Goal: Task Accomplishment & Management: Complete application form

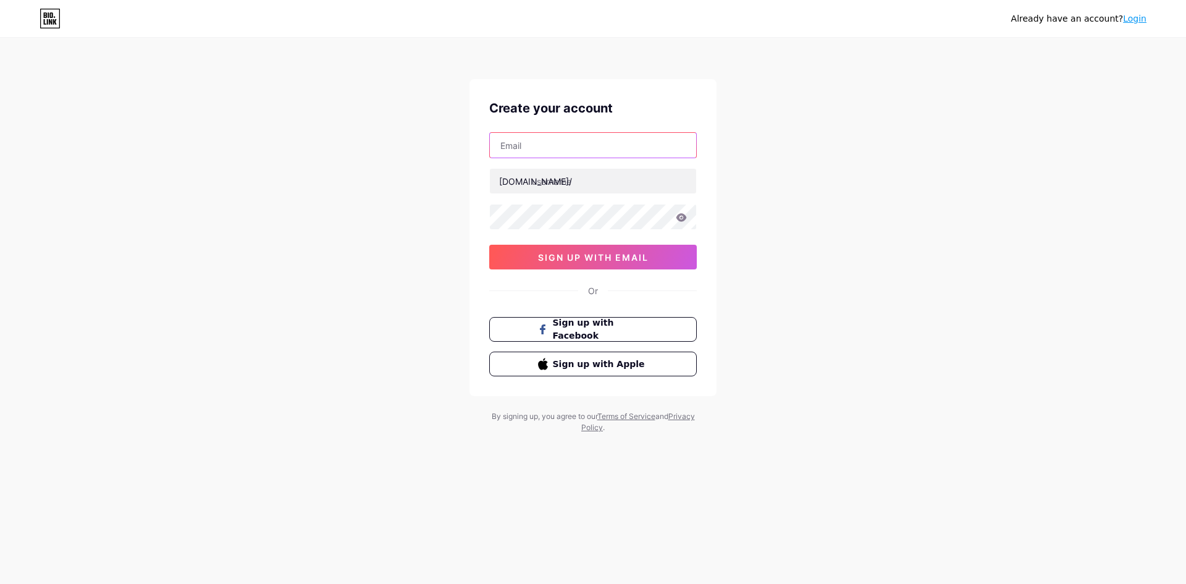
click at [569, 142] on input "text" at bounding box center [593, 145] width 206 height 25
paste input "[EMAIL_ADDRESS][DOMAIN_NAME]"
type input "[EMAIL_ADDRESS][DOMAIN_NAME]"
paste input "rudratree14"
type input "rudratree14"
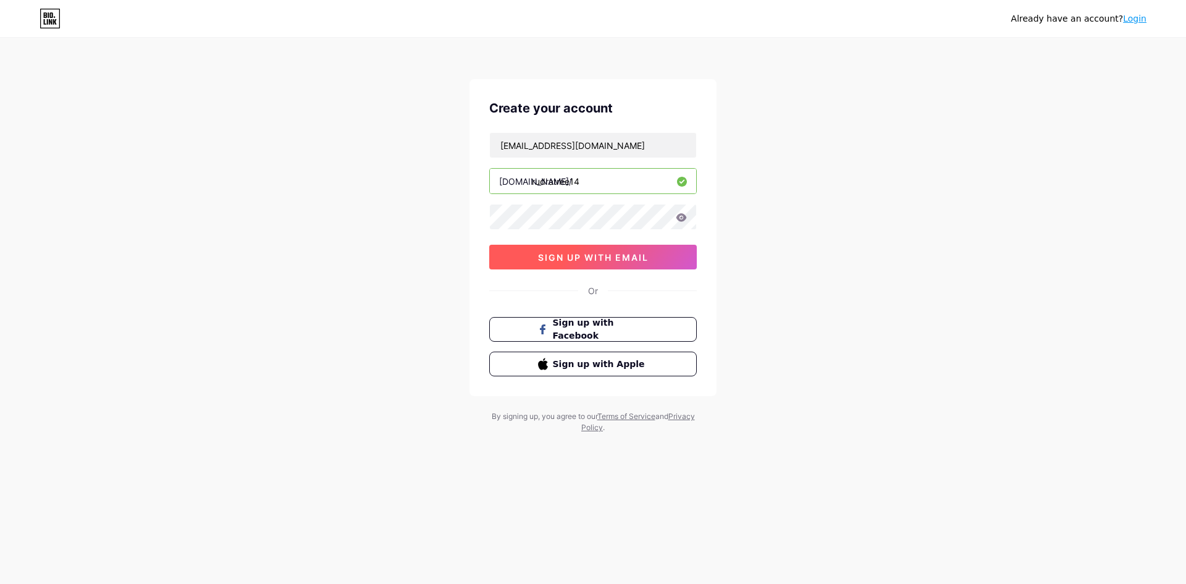
click at [588, 256] on span "sign up with email" at bounding box center [593, 257] width 111 height 10
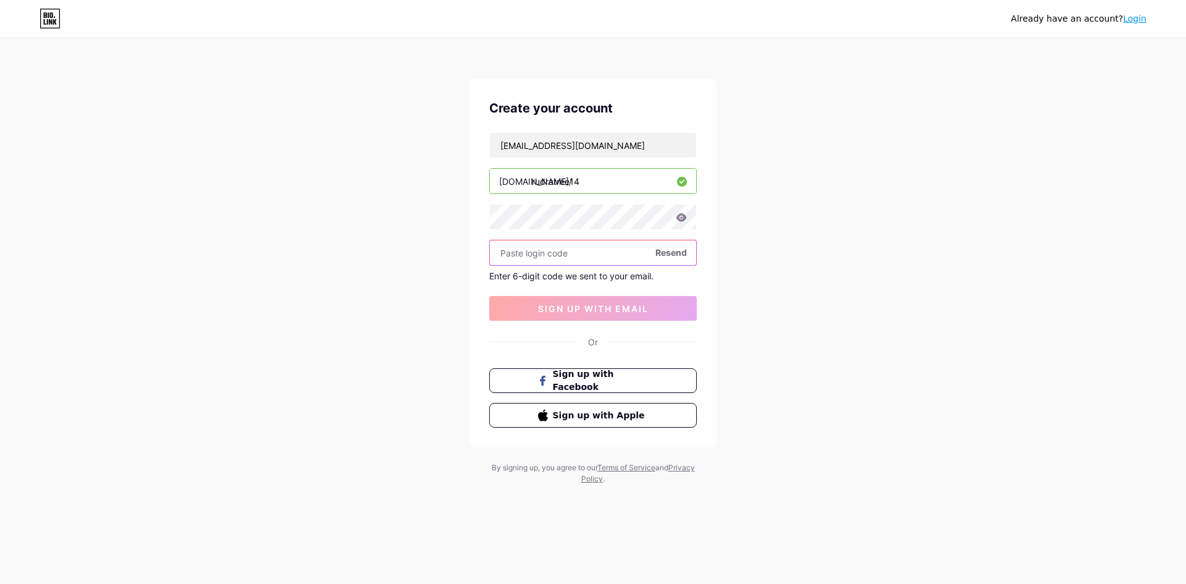
paste input "855601"
type input "855601"
click at [574, 304] on span "sign up with email" at bounding box center [593, 308] width 111 height 10
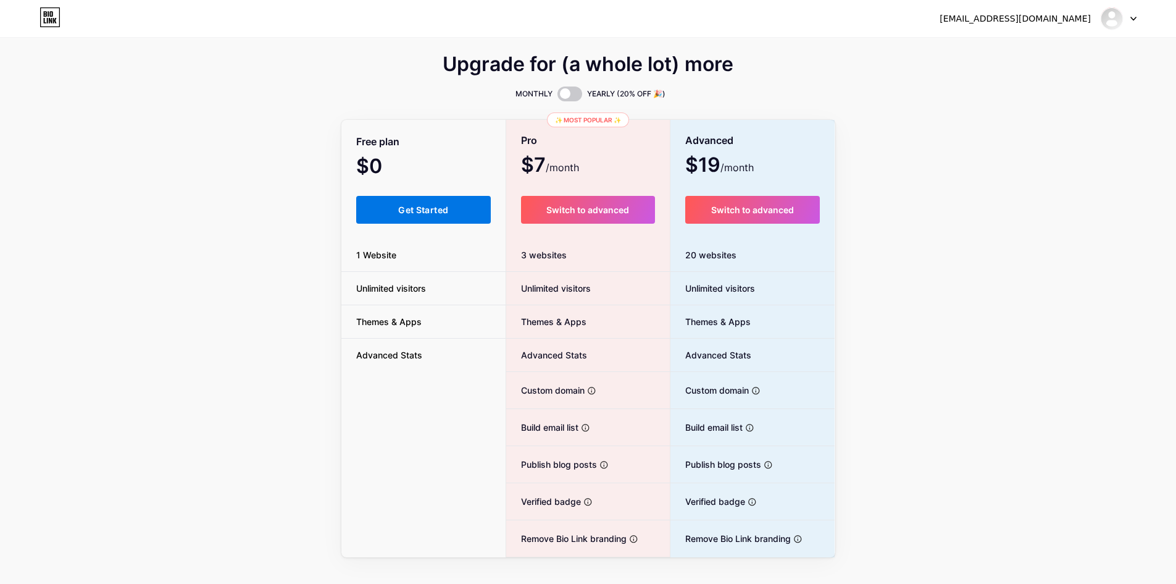
click at [438, 216] on button "Get Started" at bounding box center [423, 210] width 135 height 28
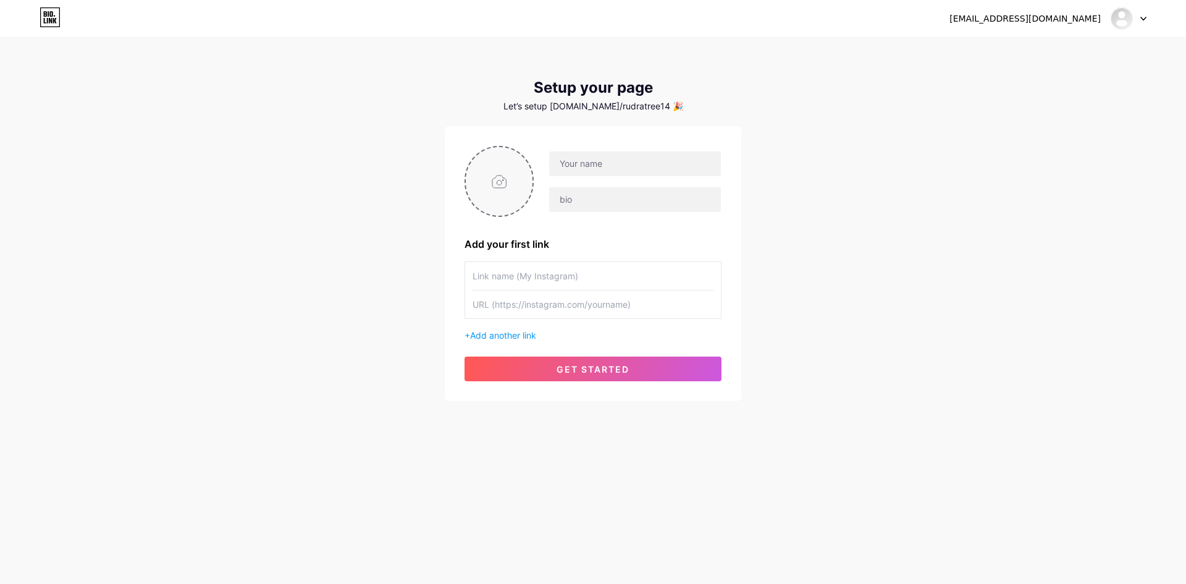
click at [496, 175] on input "file" at bounding box center [499, 181] width 67 height 69
type input "C:\fakepath\LOGO.jpg"
click at [630, 172] on input "text" at bounding box center [635, 163] width 172 height 25
paste input "Rudra Tree Gemstones Rudraksha"
type input "Rudra Tree Gemstones Rudraksha"
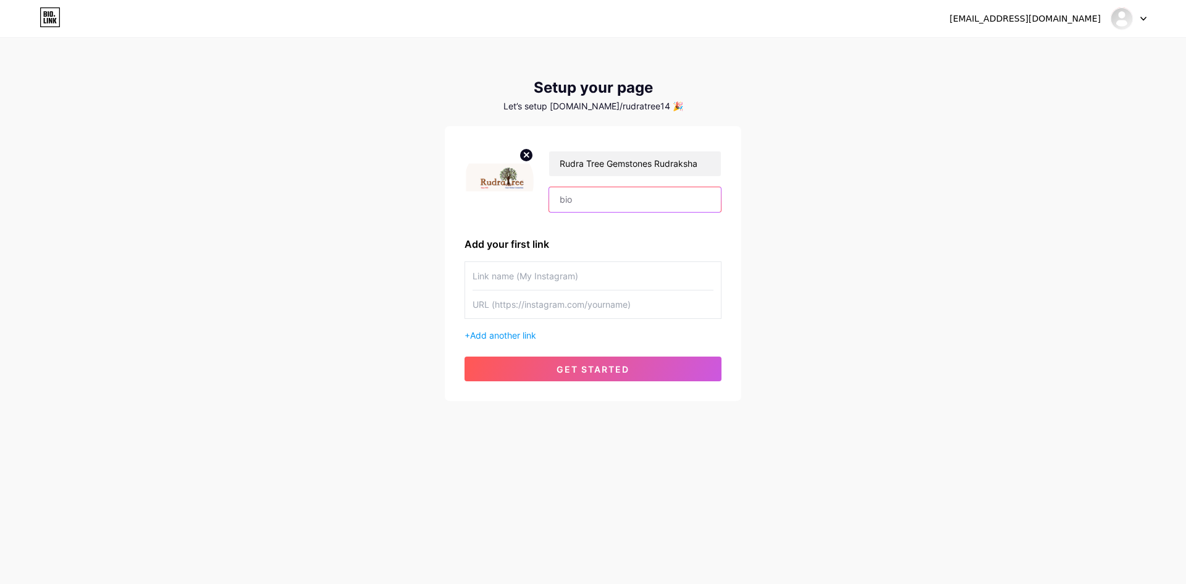
paste input ""RudraTree is on a mission grounded in devotion and spirituality, honestly serv…"
type input ""RudraTree is on a mission grounded in devotion and spirituality, honestly serv…"
click at [521, 284] on input "text" at bounding box center [592, 276] width 241 height 28
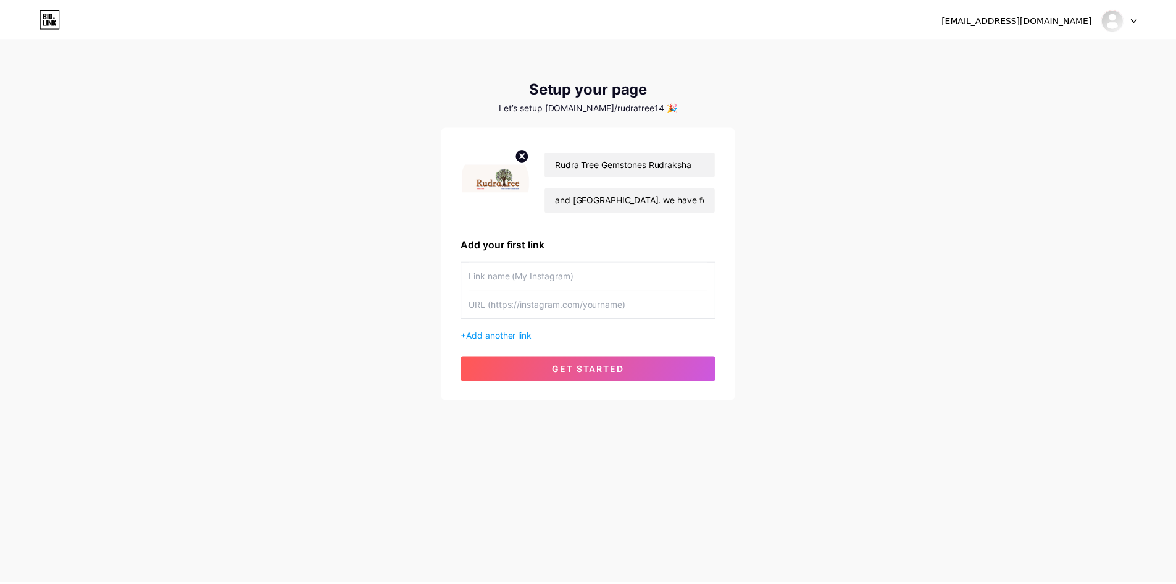
scroll to position [0, 0]
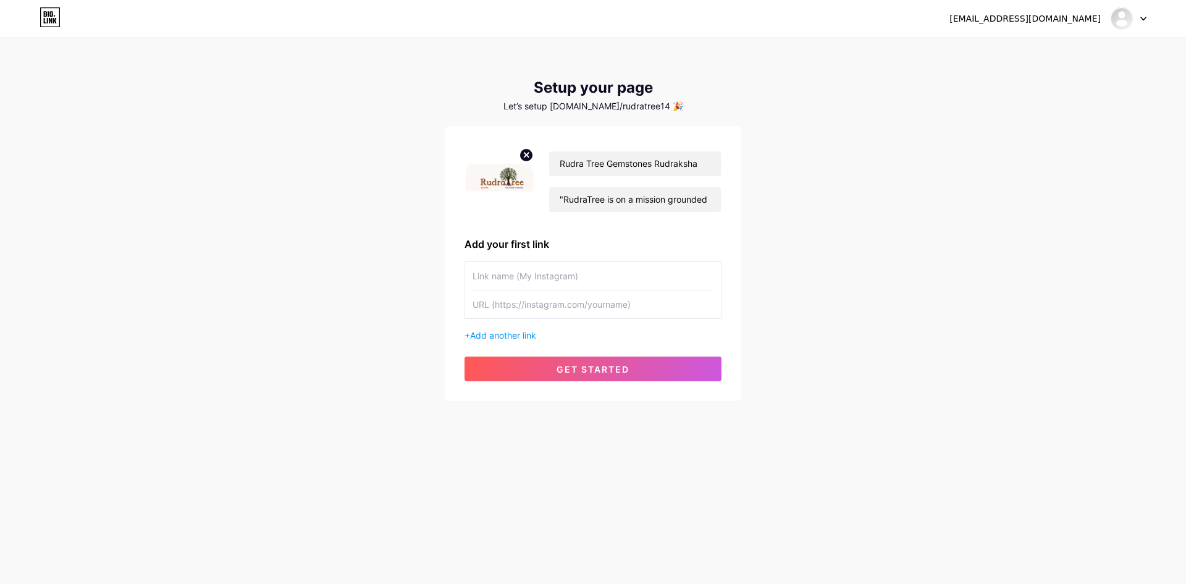
paste input "[URL][DOMAIN_NAME]"
type input "[URL][DOMAIN_NAME]"
paste input "[URL][DOMAIN_NAME]"
type input "[URL][DOMAIN_NAME]"
click at [508, 336] on span "Add another link" at bounding box center [503, 335] width 66 height 10
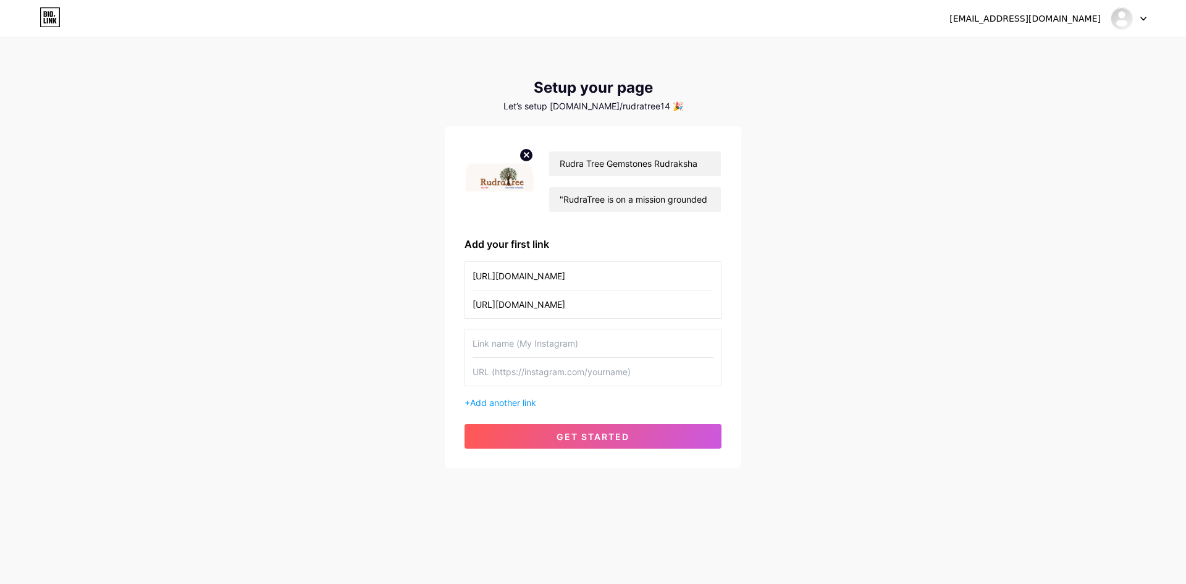
click at [531, 343] on input "text" at bounding box center [592, 343] width 241 height 28
paste input "[URL][DOMAIN_NAME]"
type input "[URL][DOMAIN_NAME]"
click at [558, 277] on input "[URL][DOMAIN_NAME]" at bounding box center [592, 276] width 241 height 28
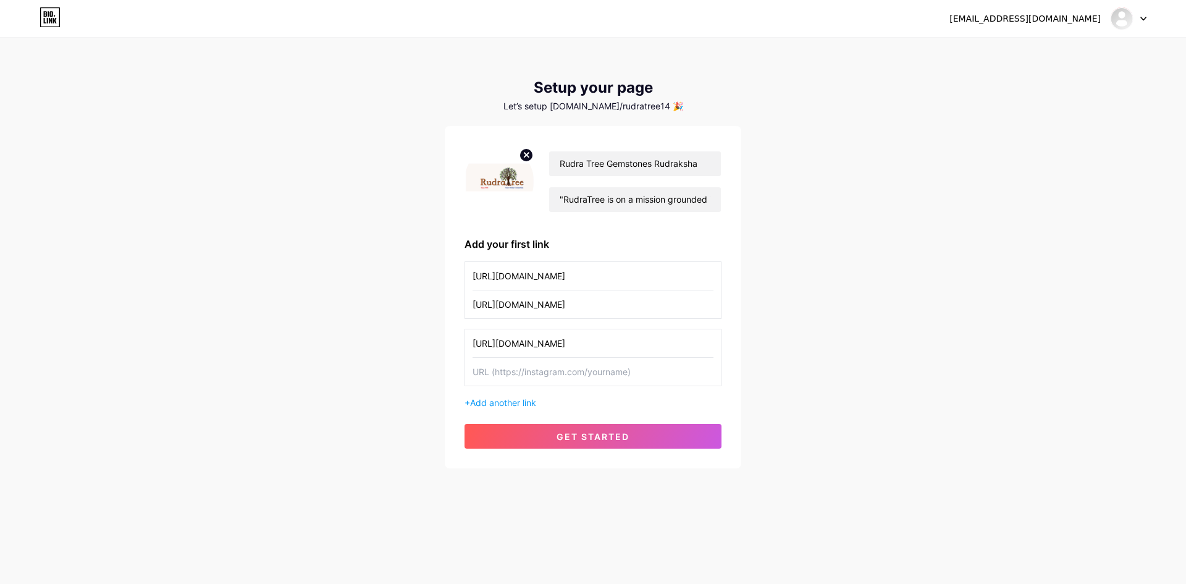
click at [558, 277] on input "[URL][DOMAIN_NAME]" at bounding box center [592, 276] width 241 height 28
type input "WEBSITE"
click at [555, 345] on input "[URL][DOMAIN_NAME]" at bounding box center [592, 343] width 241 height 28
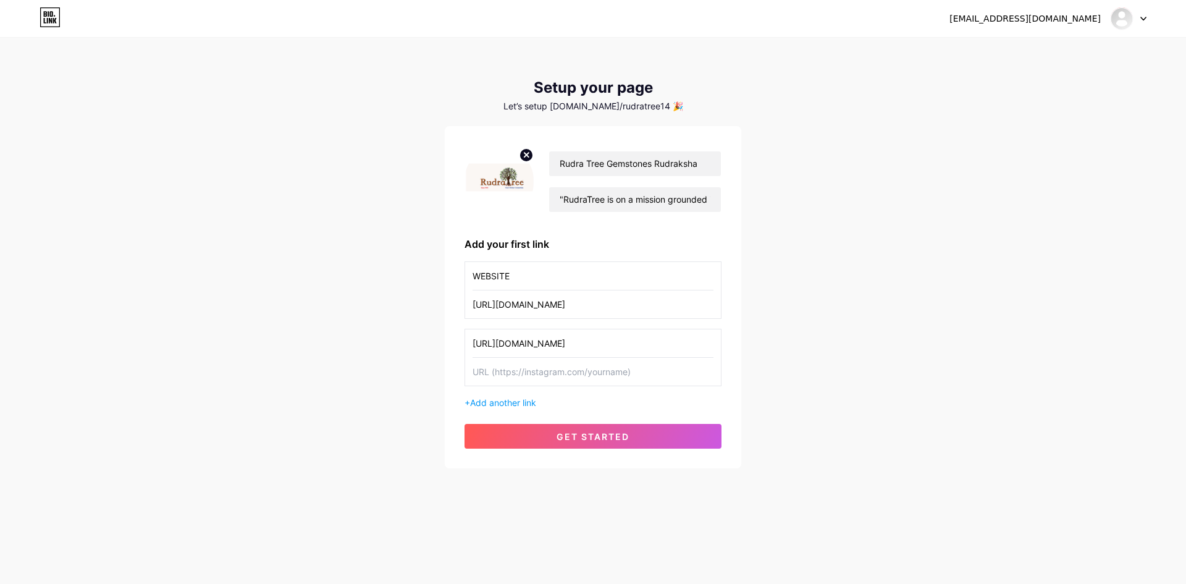
paste input "[URL][DOMAIN_NAME]"
type input "[URL][DOMAIN_NAME]"
click at [555, 345] on input "[URL][DOMAIN_NAME]" at bounding box center [592, 343] width 241 height 28
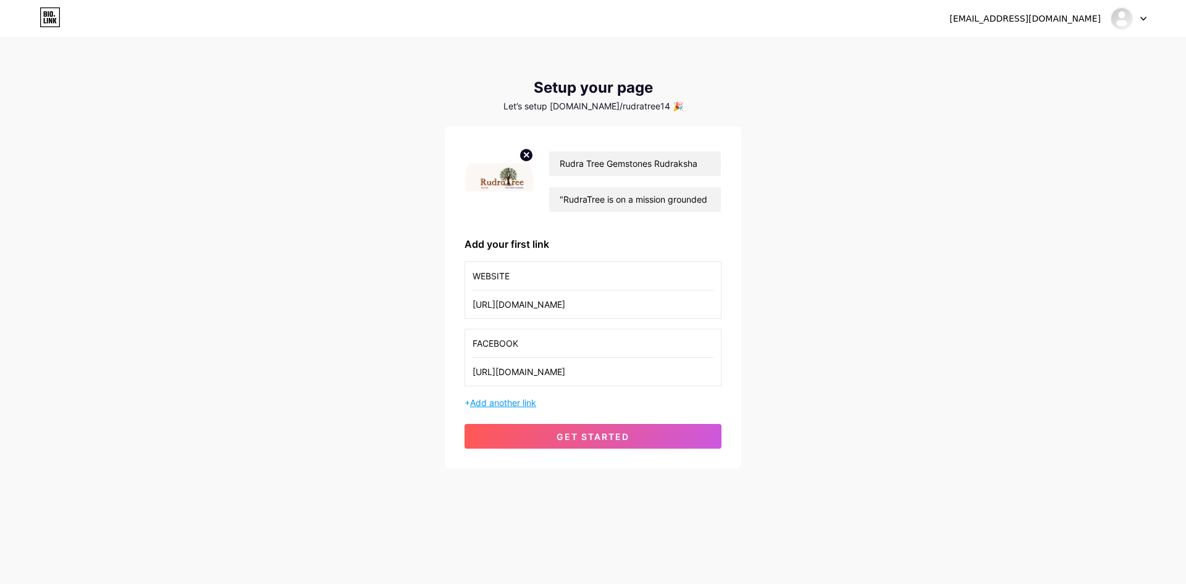
type input "FACEBOOK"
click at [516, 397] on span "Add another link" at bounding box center [503, 402] width 66 height 10
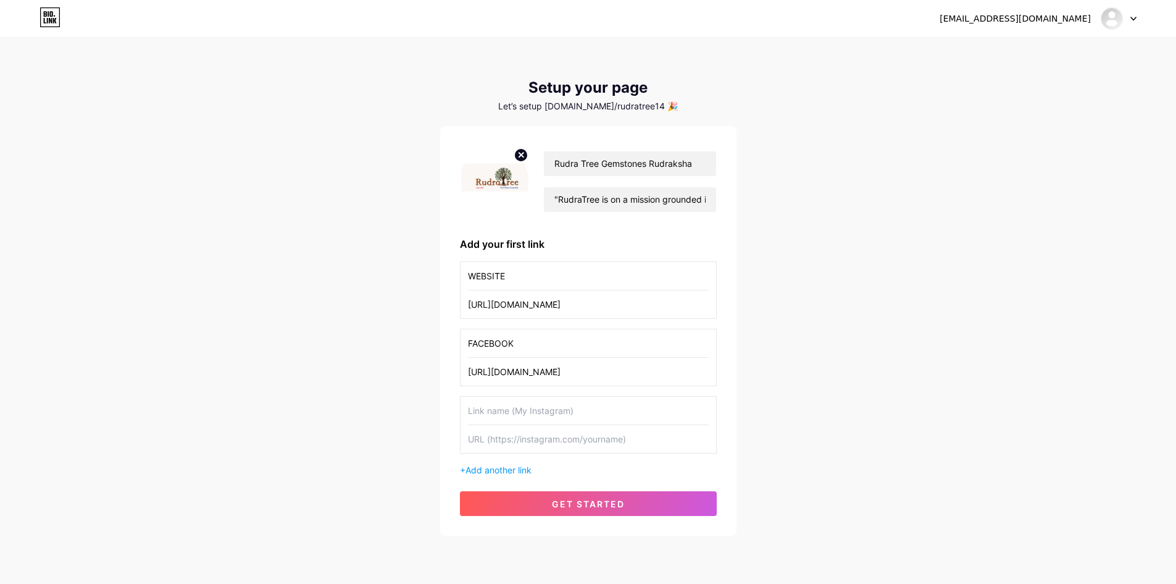
click at [521, 437] on input "text" at bounding box center [588, 439] width 241 height 28
paste input "[URL][DOMAIN_NAME]"
type input "[URL][DOMAIN_NAME]"
click at [531, 414] on input "text" at bounding box center [588, 410] width 241 height 28
type input "GOOGLE MY BUSINESS"
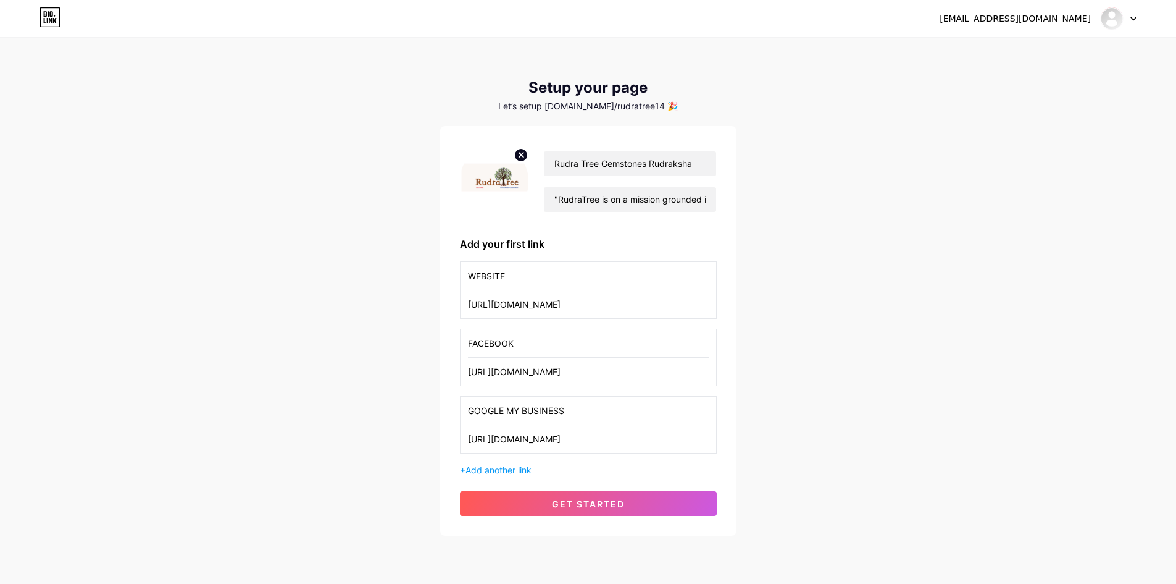
click at [503, 463] on div "+ Add another link" at bounding box center [588, 469] width 257 height 13
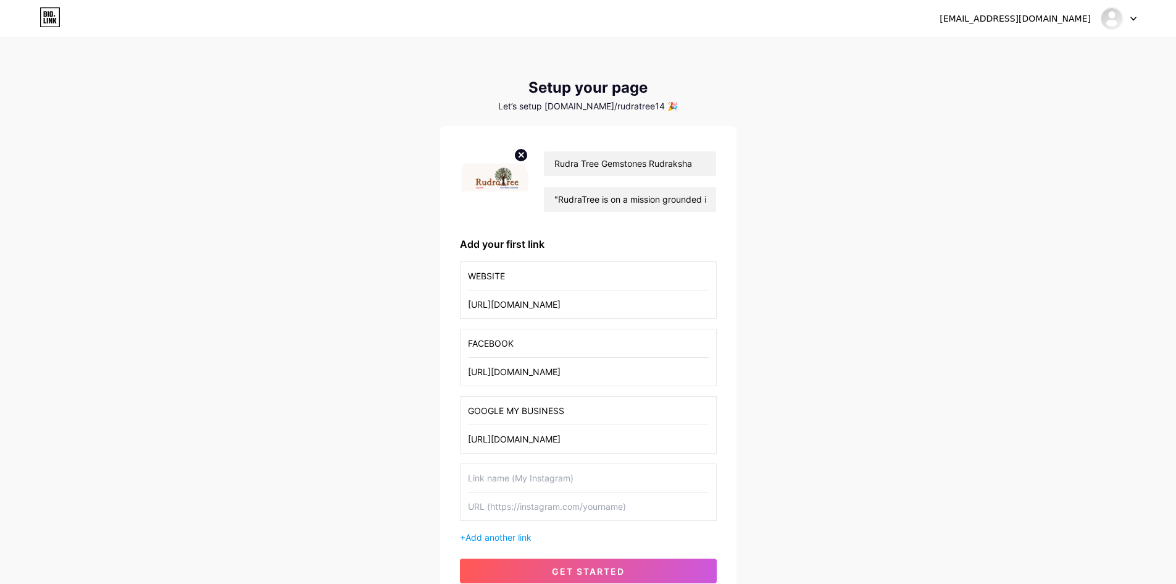
click at [498, 472] on input "text" at bounding box center [588, 478] width 241 height 28
type input "TWITTER"
paste input "[URL][DOMAIN_NAME]"
type input "[URL][DOMAIN_NAME]"
click at [501, 539] on span "Add another link" at bounding box center [499, 537] width 66 height 10
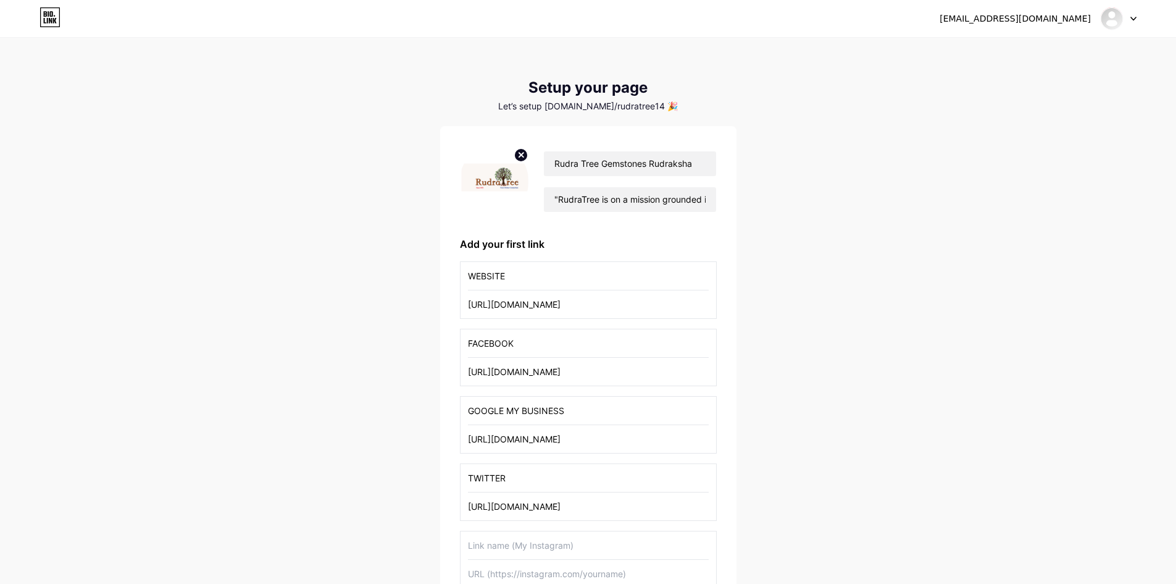
click at [506, 547] on input "text" at bounding box center [588, 545] width 241 height 28
type input "linked in"
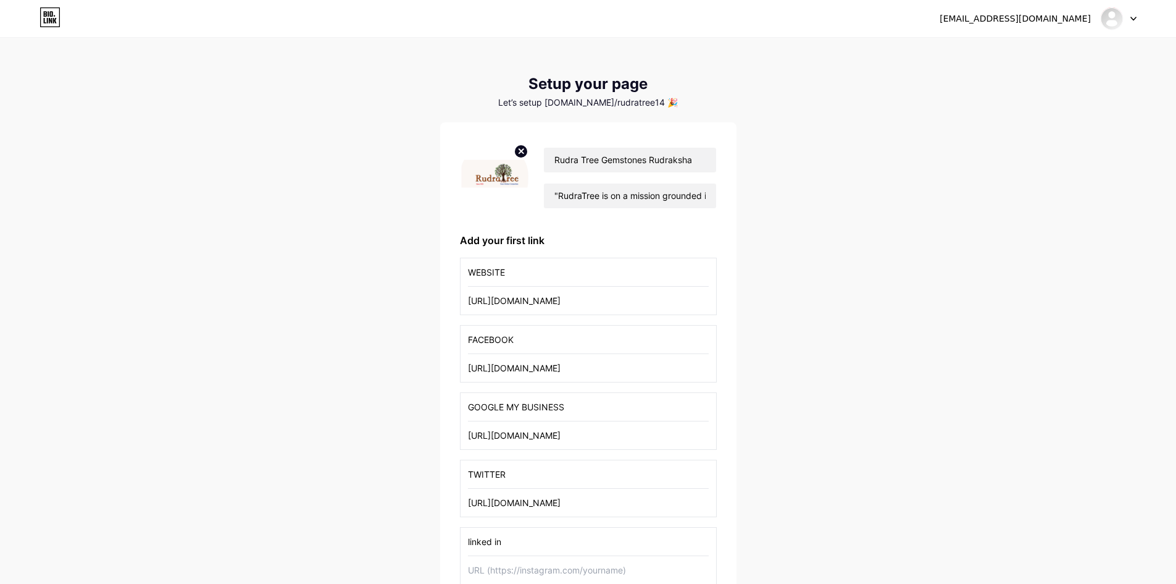
paste input "[URL][DOMAIN_NAME]"
type input "[URL][DOMAIN_NAME]"
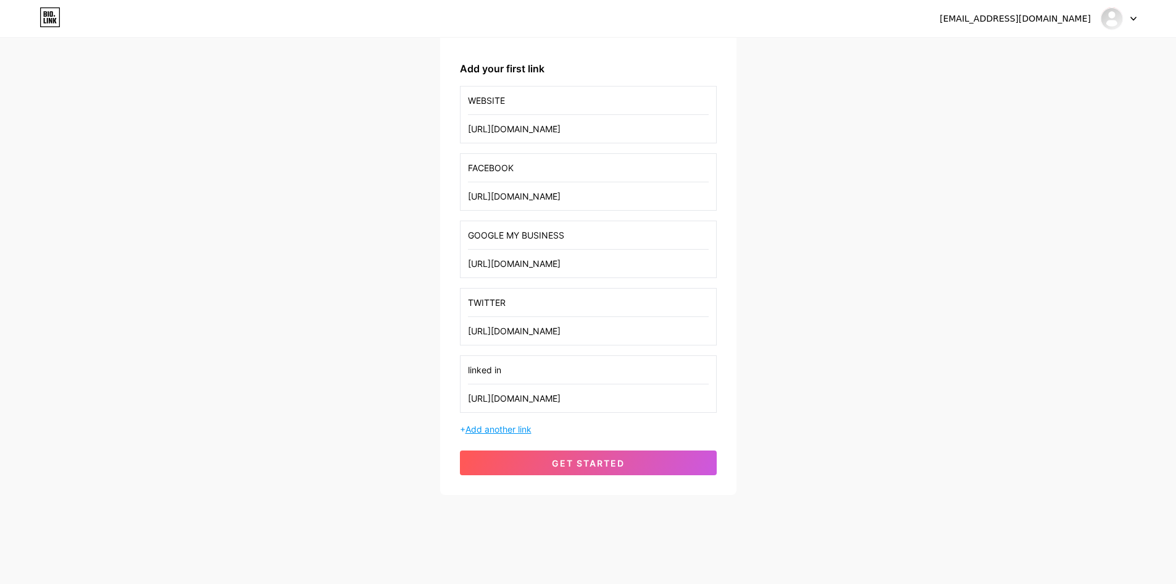
click at [524, 426] on span "Add another link" at bounding box center [499, 429] width 66 height 10
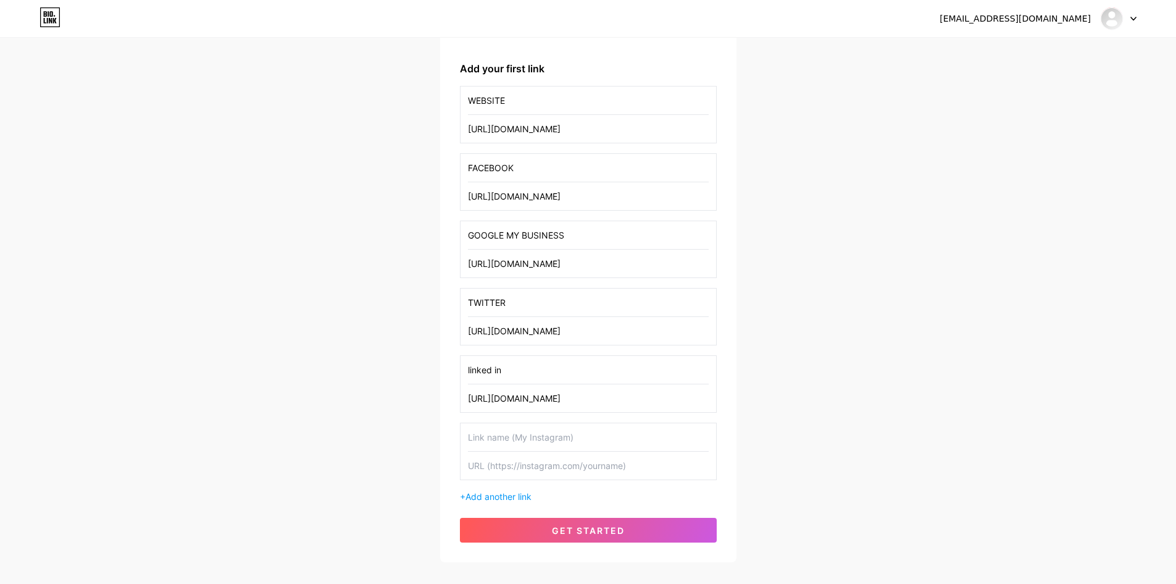
click at [515, 457] on input "text" at bounding box center [588, 465] width 241 height 28
paste input "[URL][DOMAIN_NAME]"
type input "[URL][DOMAIN_NAME]"
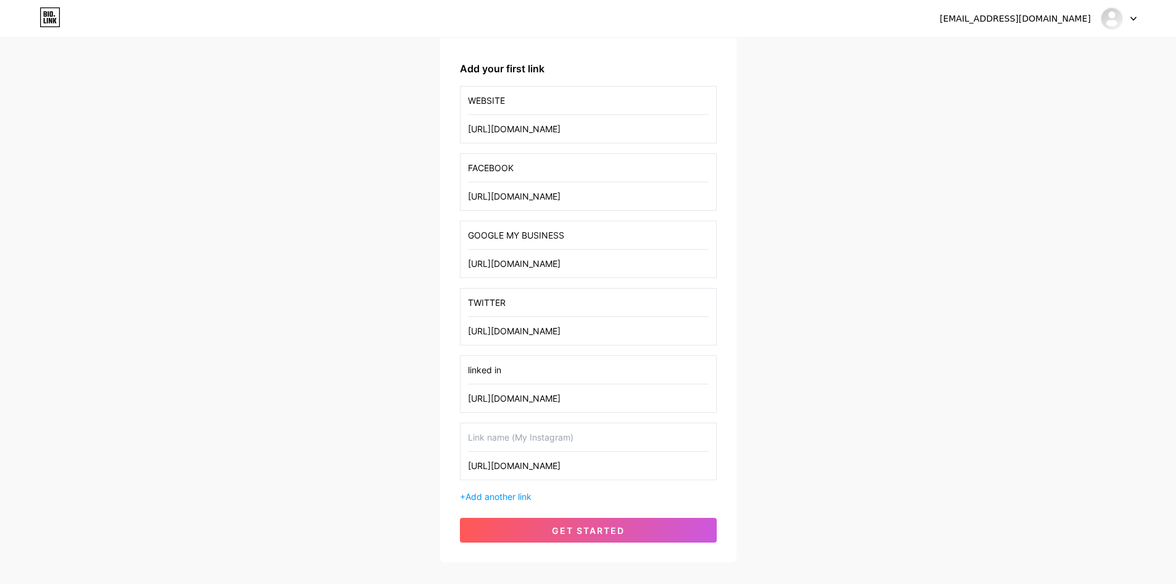
click at [514, 437] on input "text" at bounding box center [588, 437] width 241 height 28
type input "youtube"
click at [492, 490] on div "+ Add another link" at bounding box center [588, 496] width 257 height 13
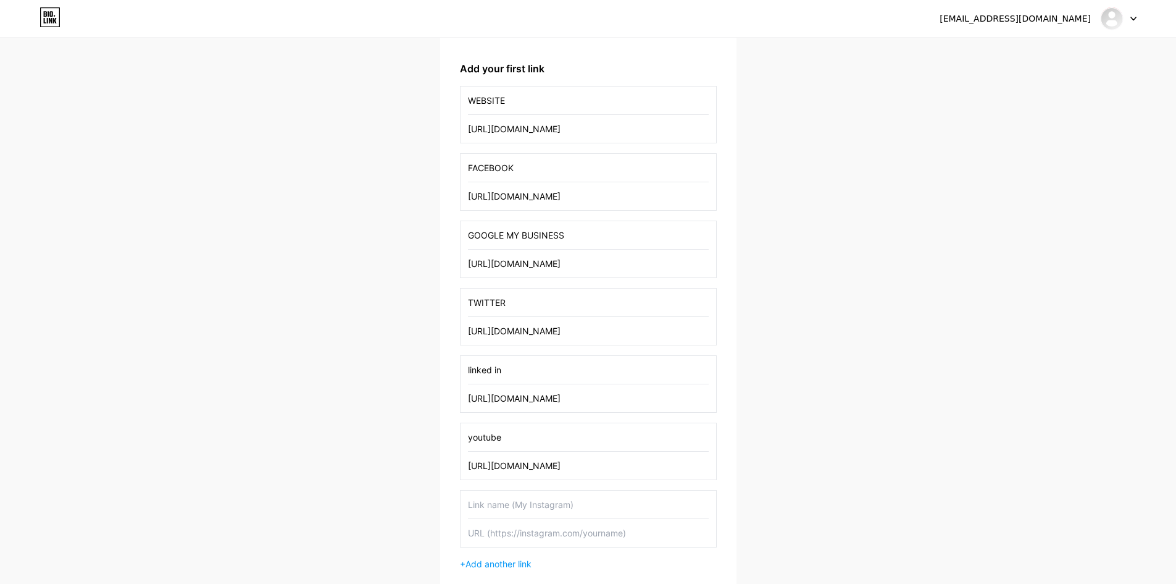
click at [497, 541] on input "text" at bounding box center [588, 533] width 241 height 28
paste input "[URL][DOMAIN_NAME][DOMAIN_NAME]"
type input "[URL][DOMAIN_NAME][DOMAIN_NAME]"
click at [504, 507] on input "text" at bounding box center [588, 504] width 241 height 28
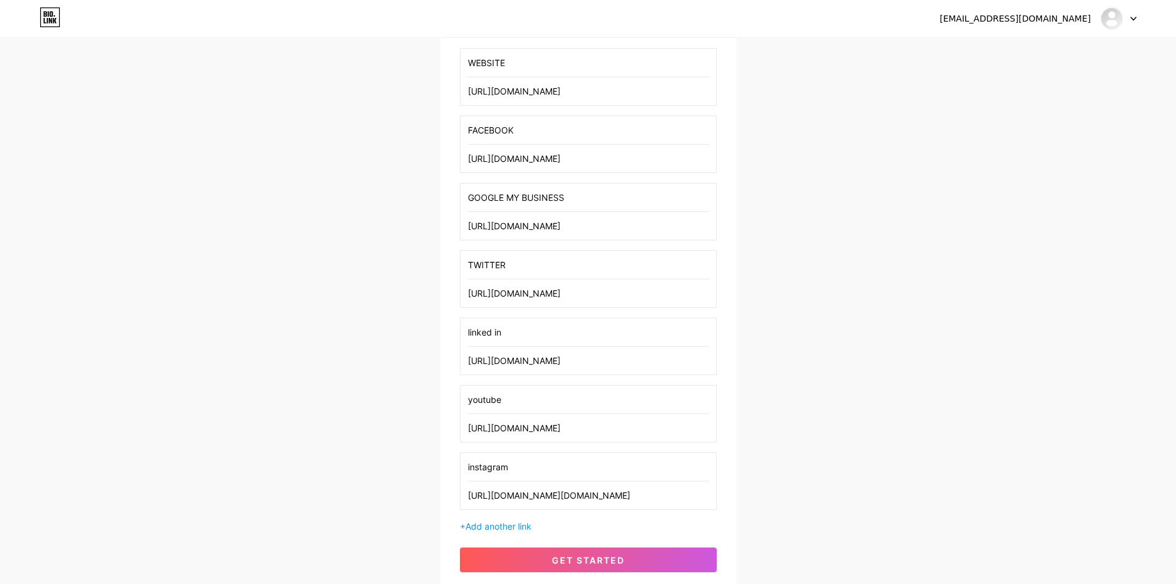
scroll to position [310, 0]
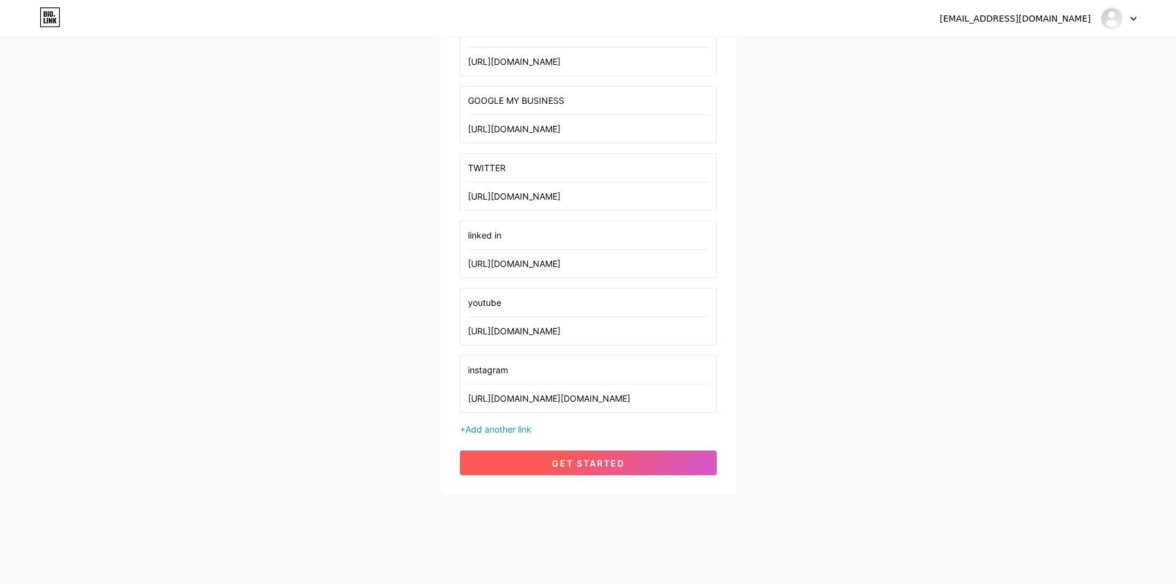
type input "instagram"
click at [577, 461] on span "get started" at bounding box center [588, 463] width 73 height 10
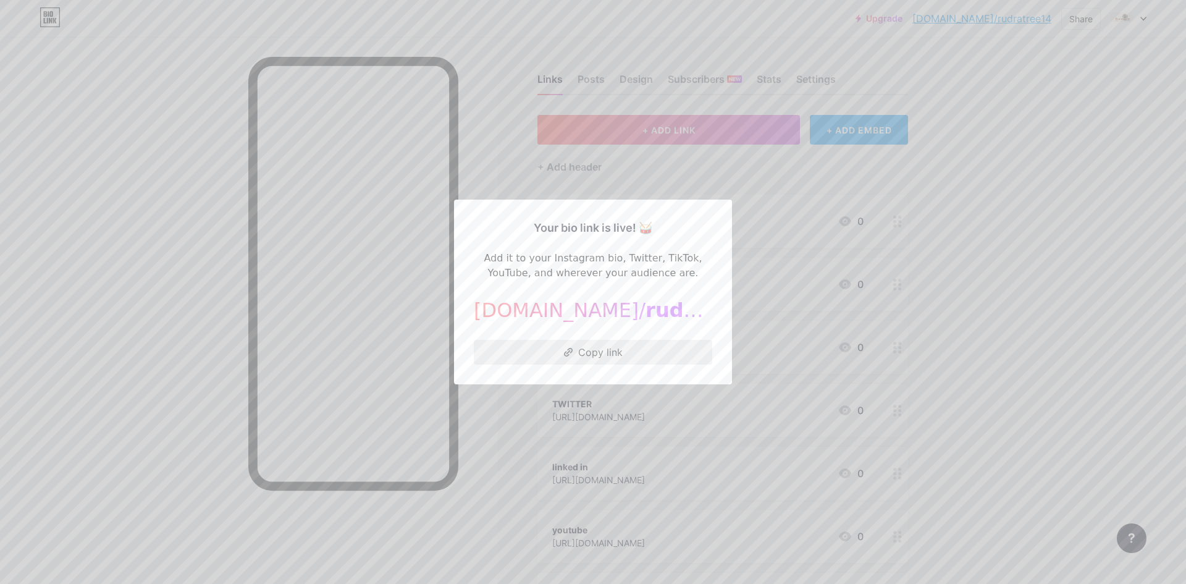
click at [595, 350] on button "Copy link" at bounding box center [593, 352] width 238 height 25
